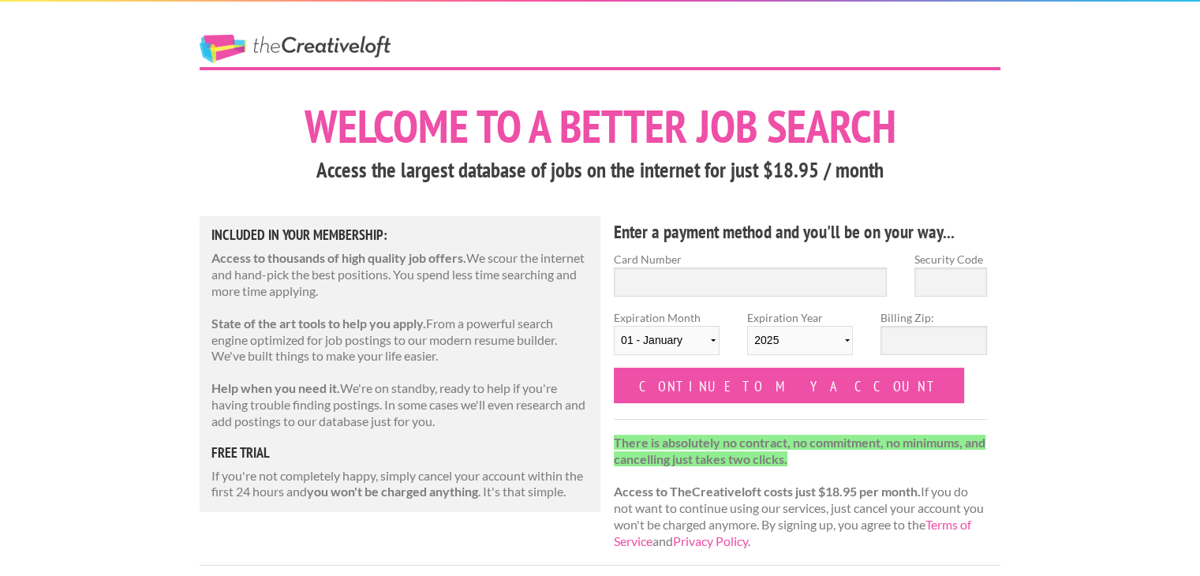
click at [313, 54] on link "The Creative Loft" at bounding box center [295, 49] width 191 height 28
drag, startPoint x: 0, startPoint y: 0, endPoint x: 316, endPoint y: 53, distance: 320.1
click at [316, 53] on link "The Creative Loft" at bounding box center [295, 49] width 191 height 28
